Goal: Transaction & Acquisition: Obtain resource

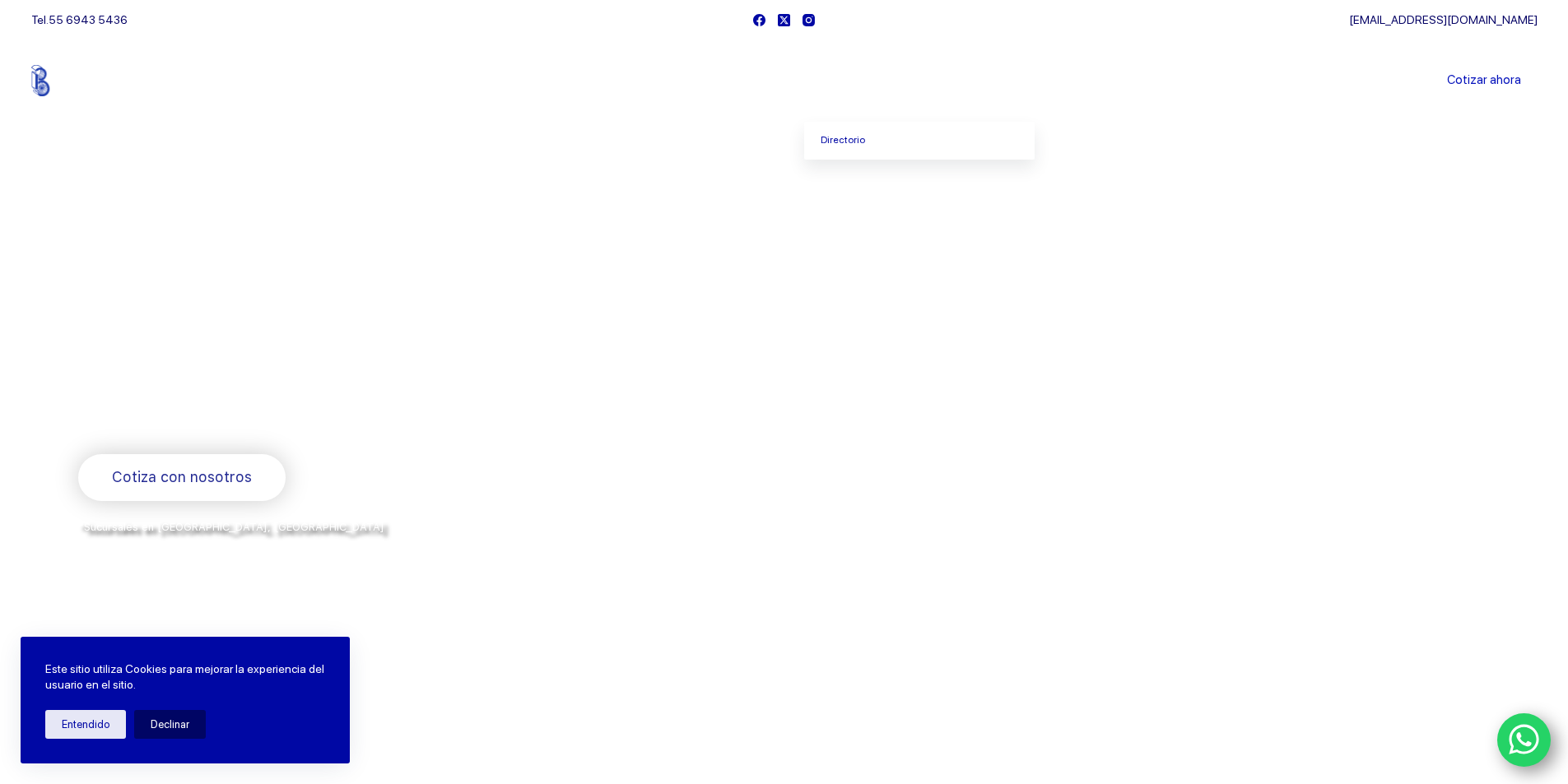
click at [875, 80] on span "Menu Principal" at bounding box center [883, 81] width 20 height 20
click at [1471, 93] on link "Cotizar ahora" at bounding box center [1484, 80] width 107 height 33
